Goal: Find specific page/section: Find specific page/section

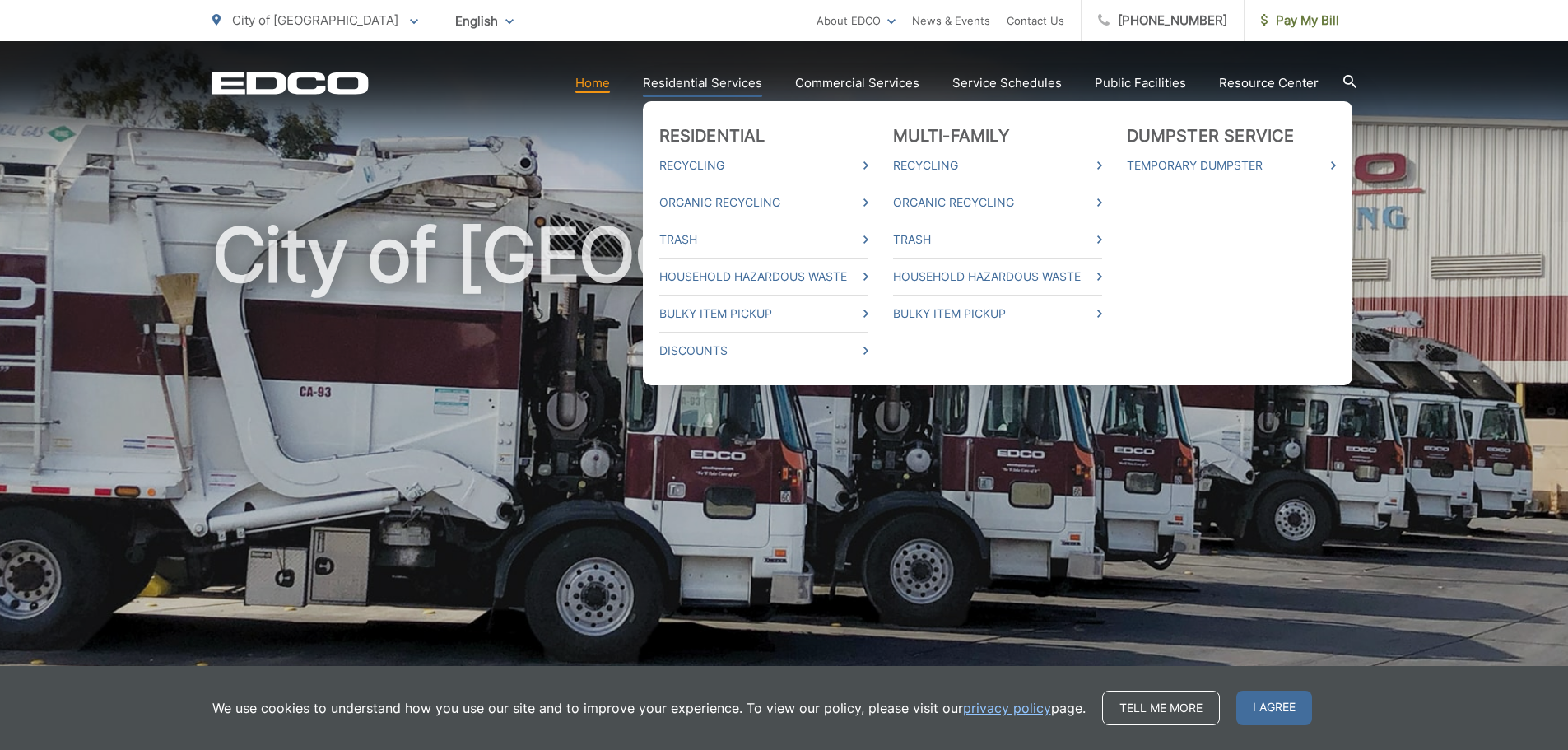
click at [723, 83] on link "Residential Services" at bounding box center [702, 82] width 119 height 20
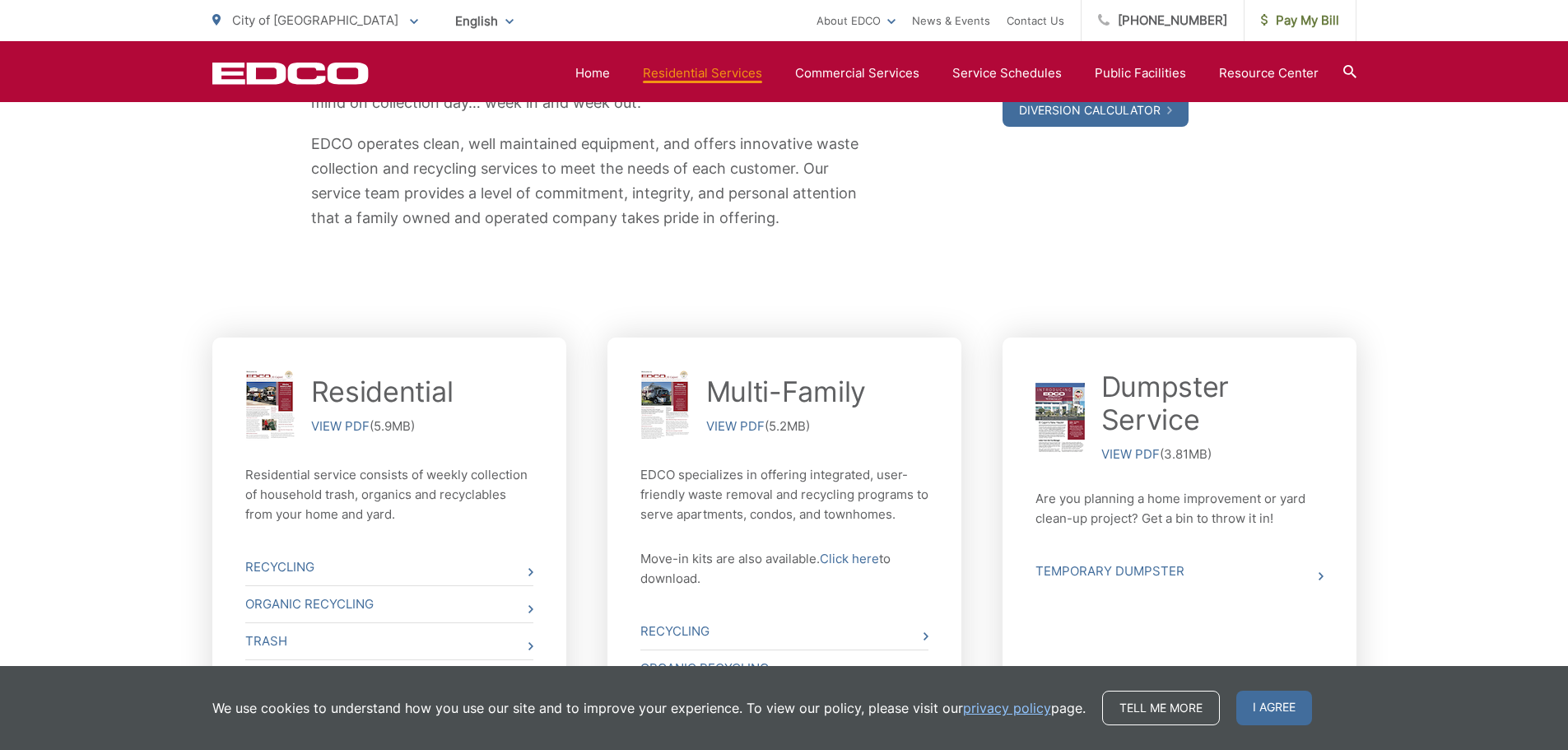
scroll to position [693, 0]
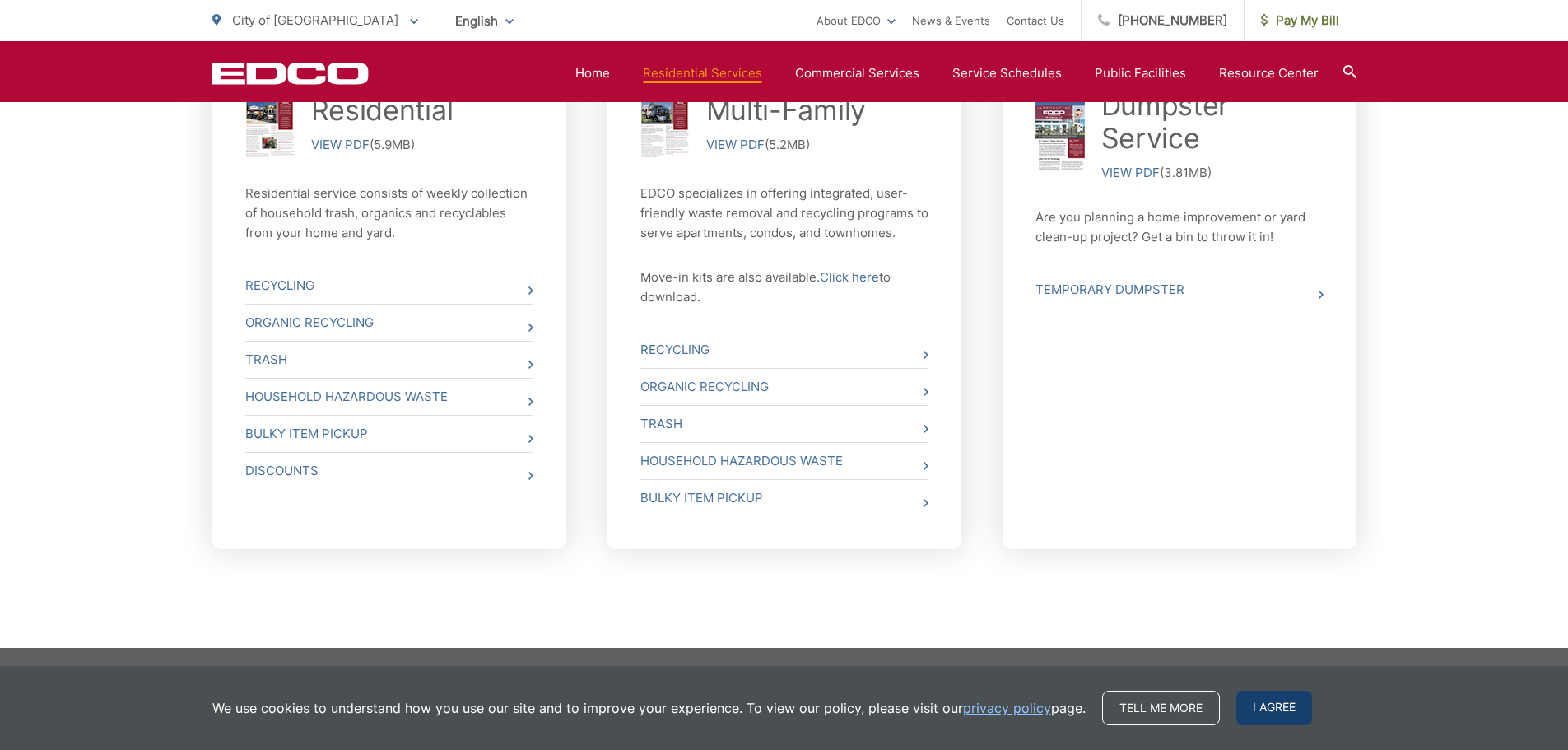
click at [1281, 712] on span "I agree" at bounding box center [1273, 708] width 76 height 34
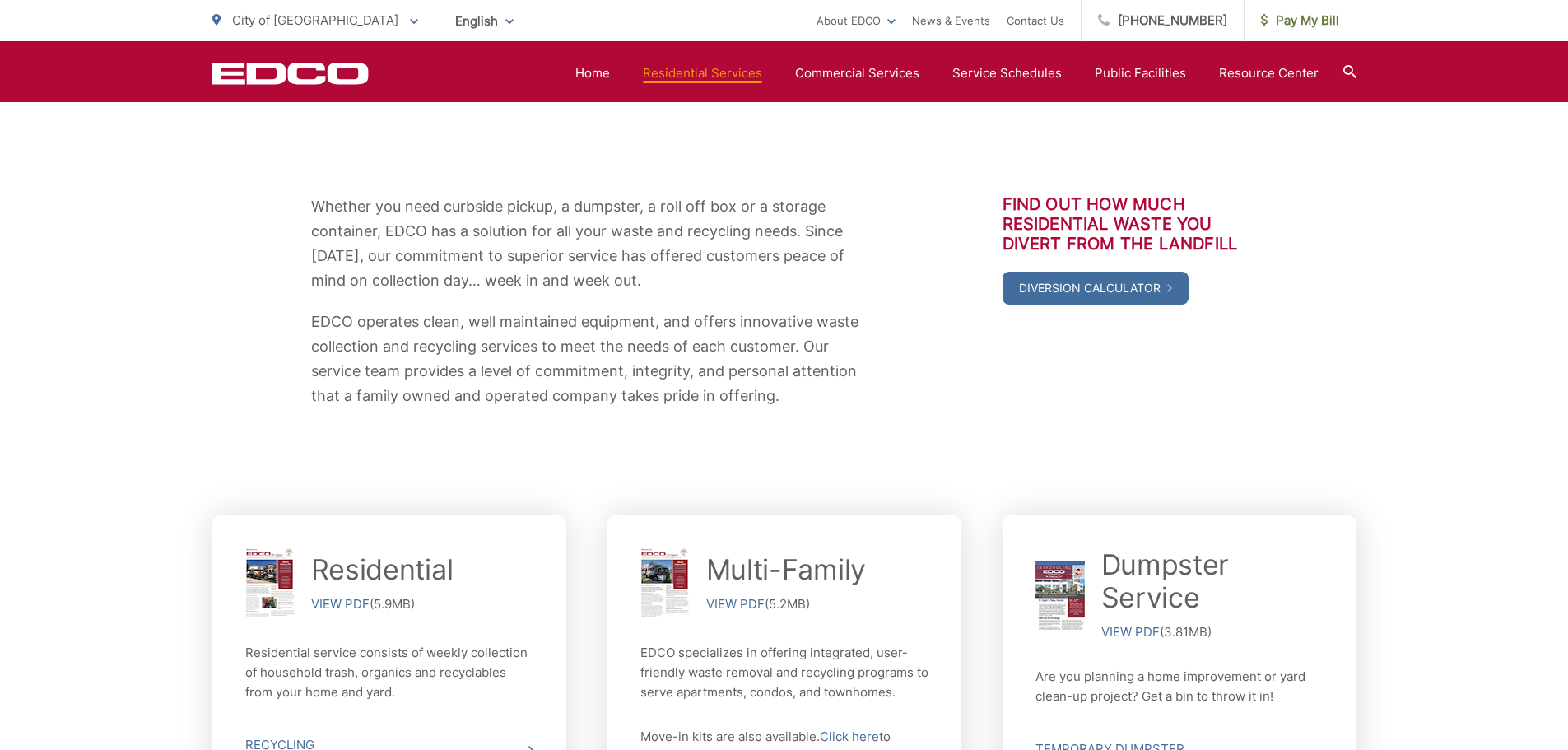
scroll to position [199, 0]
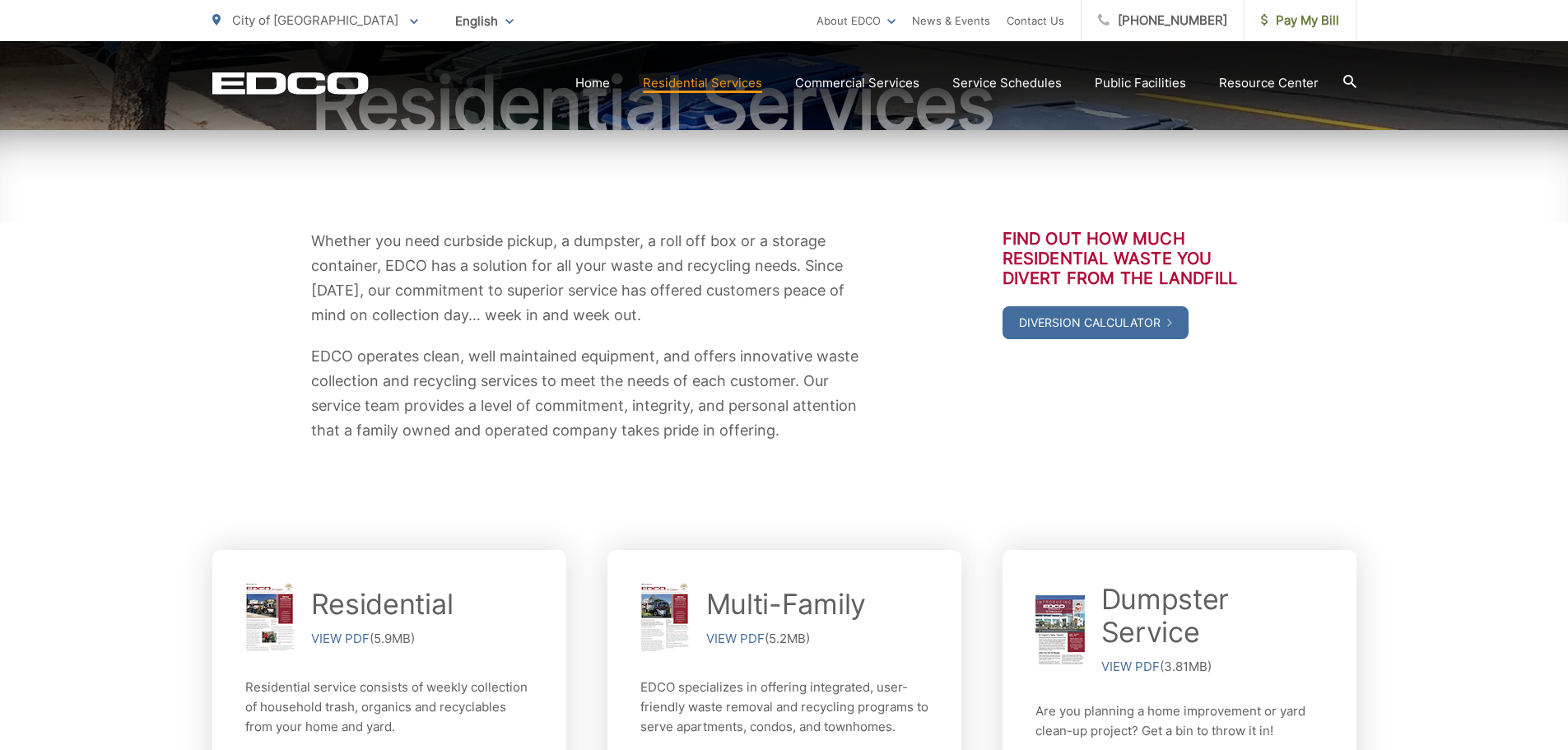
click at [1343, 399] on div "Whether you need curbside pickup, a dumpster, a roll off box or a storage conta…" at bounding box center [784, 335] width 1144 height 214
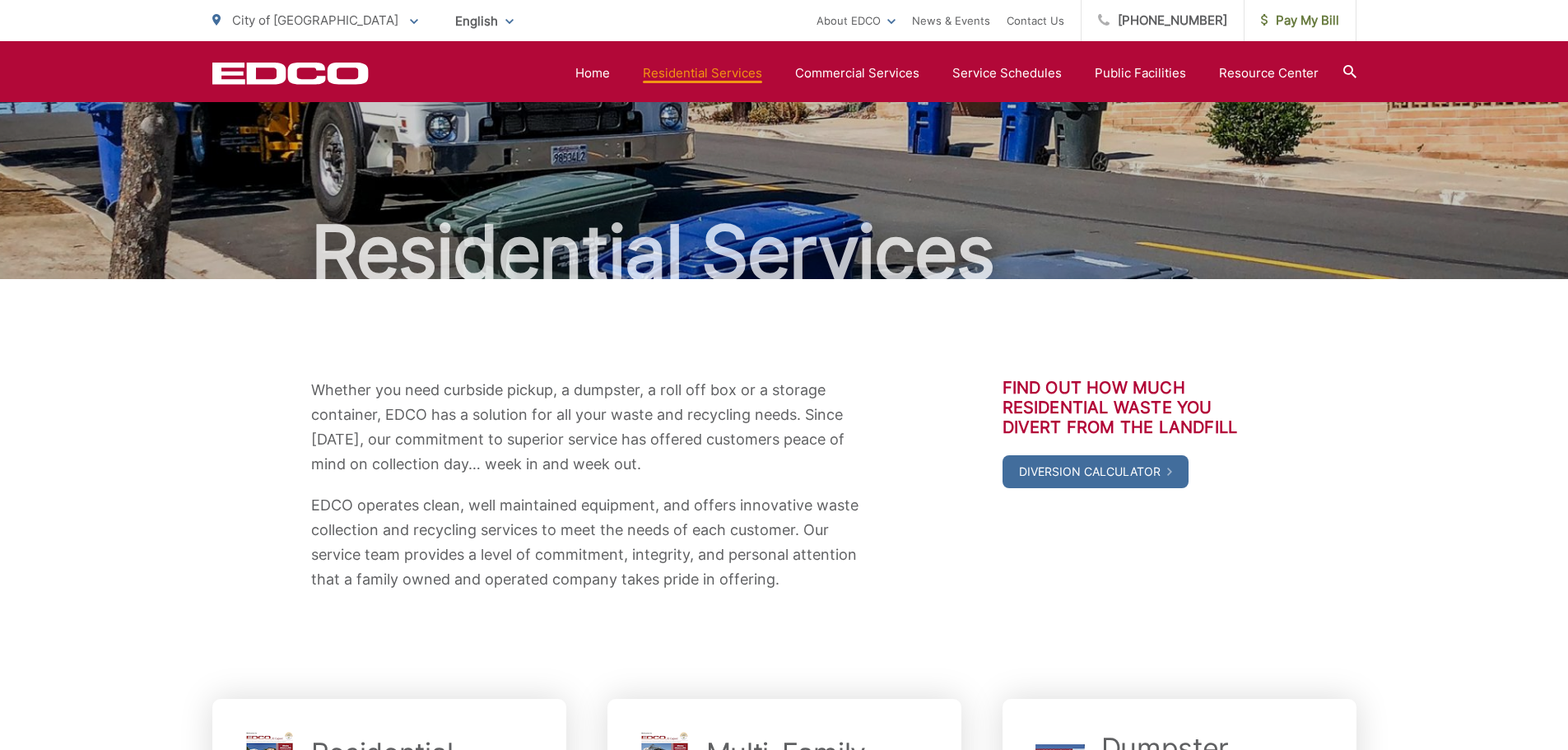
scroll to position [0, 0]
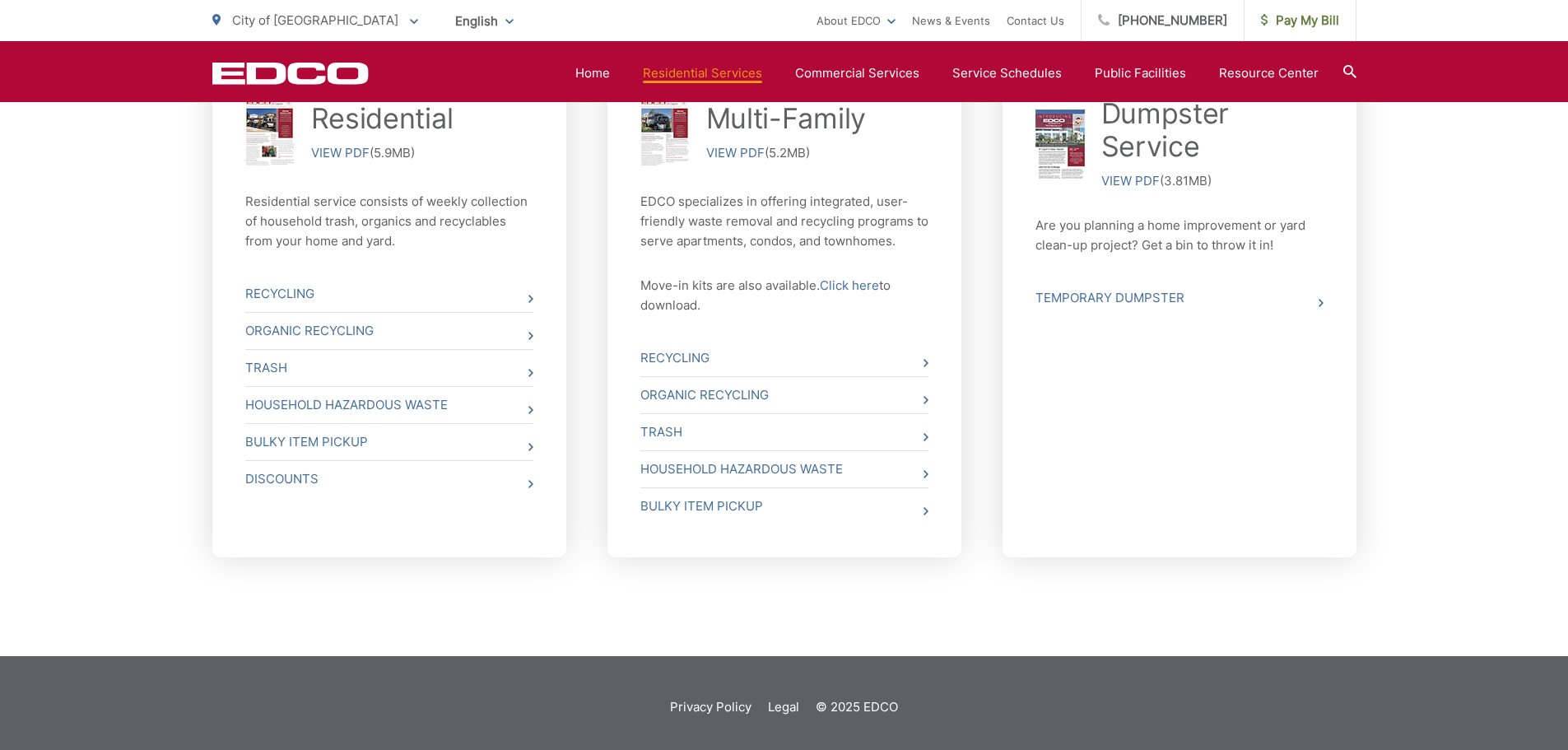
scroll to position [693, 0]
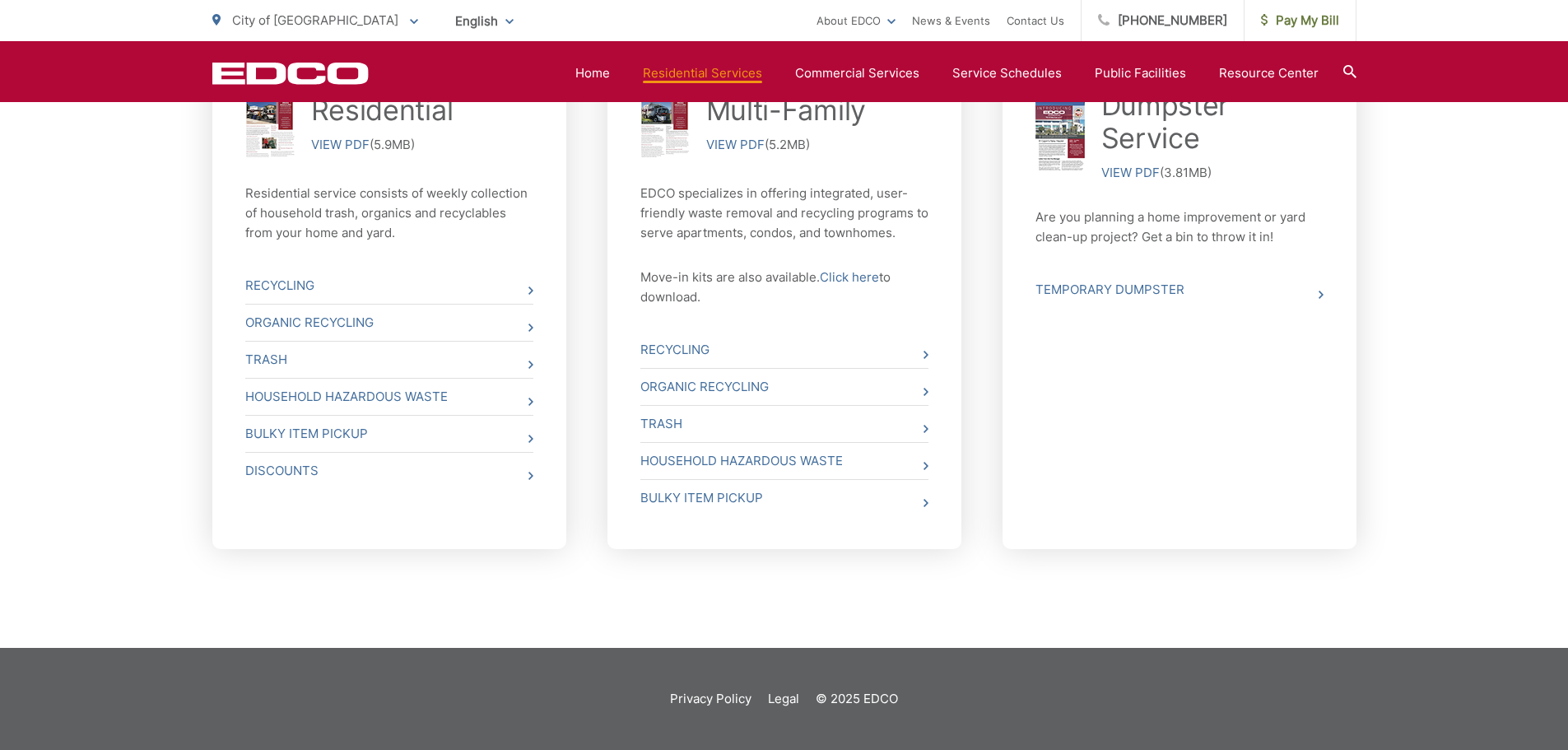
click at [1476, 374] on div "Whether you need curbside pickup, a dumpster, a roll off box or a storage conta…" at bounding box center [784, 142] width 1568 height 1012
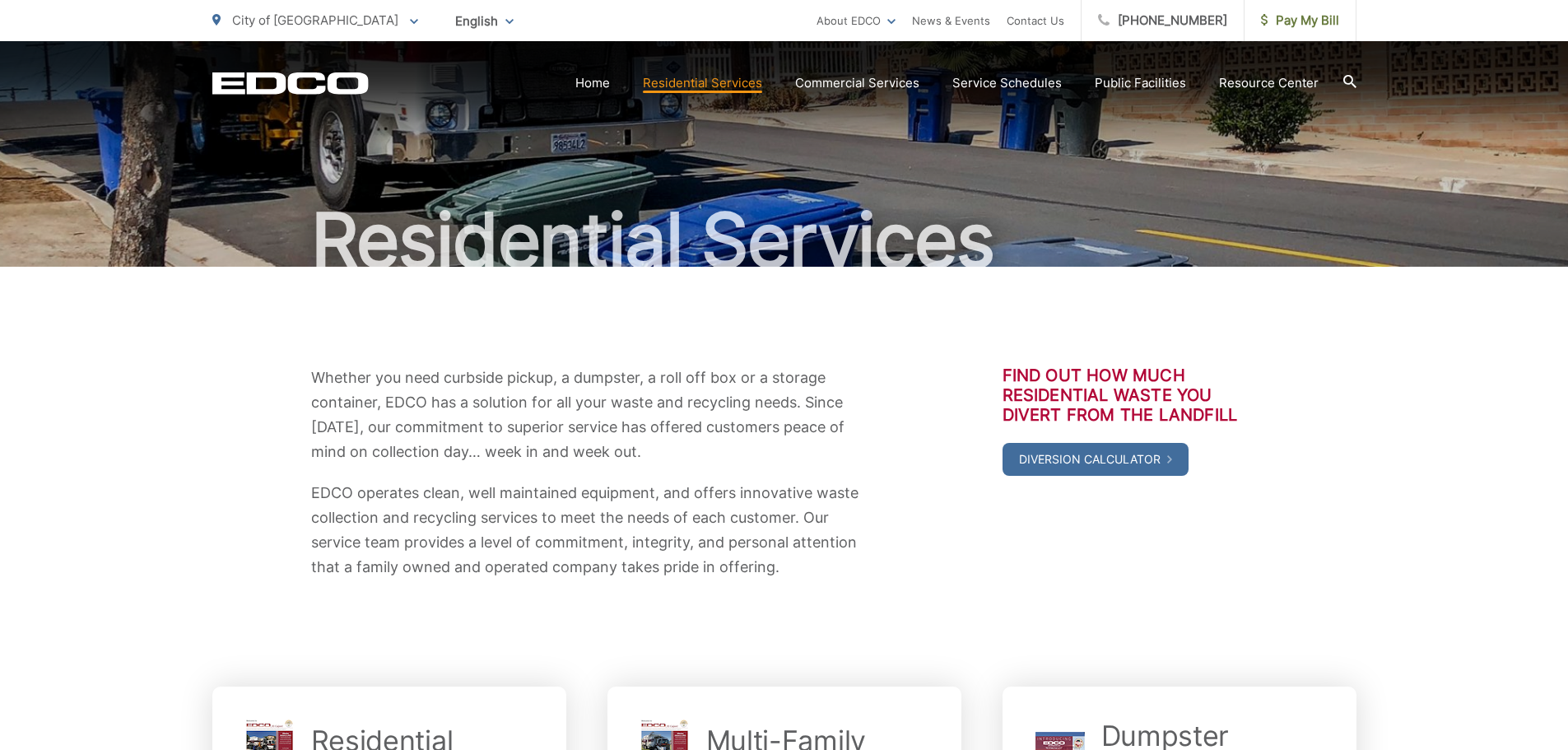
scroll to position [0, 0]
